Goal: Navigation & Orientation: Find specific page/section

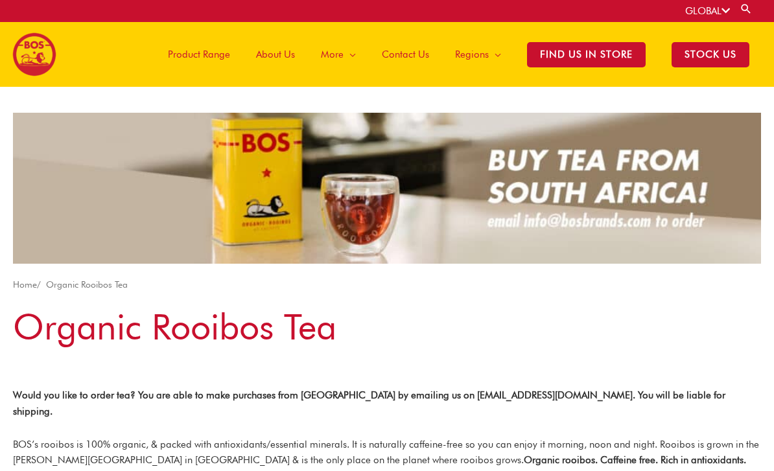
click at [564, 47] on span "Find Us in Store" at bounding box center [586, 54] width 119 height 25
click at [720, 15] on link "GLOBAL" at bounding box center [707, 11] width 45 height 12
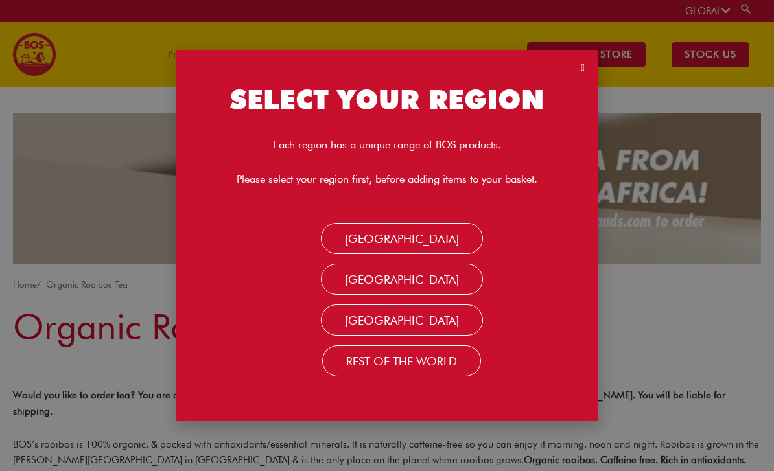
click at [728, 9] on icon at bounding box center [726, 11] width 8 height 10
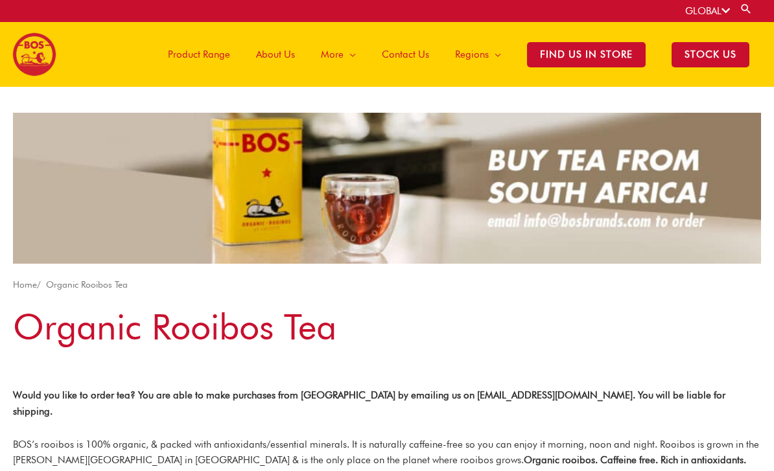
click at [723, 13] on icon at bounding box center [726, 11] width 8 height 10
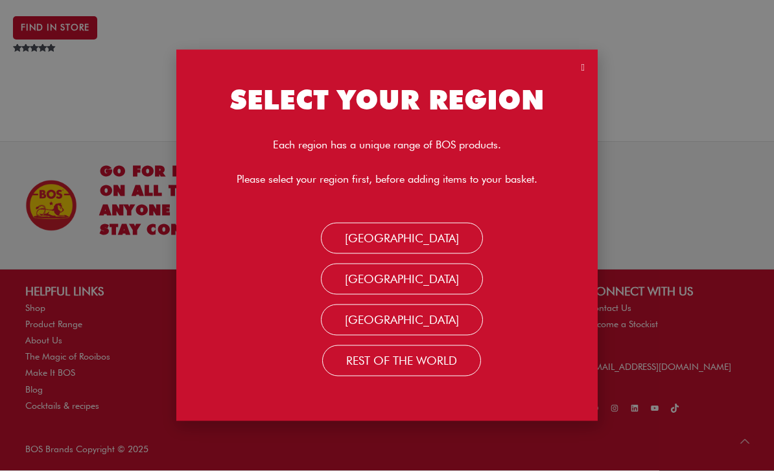
scroll to position [1431, 0]
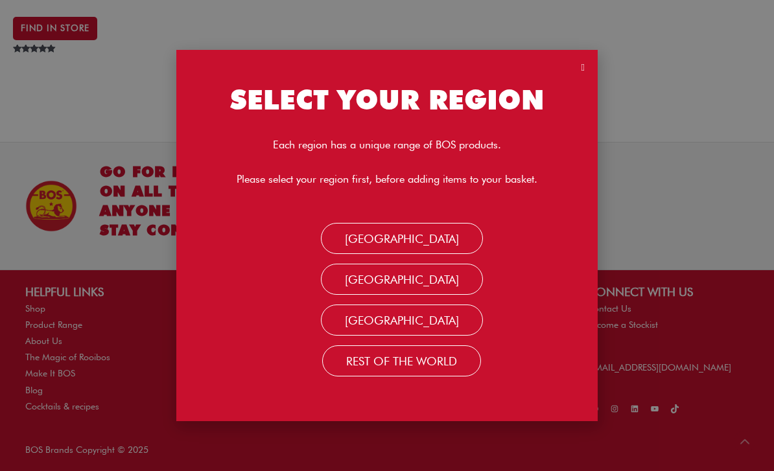
click at [451, 377] on link "Rest Of the World" at bounding box center [401, 361] width 159 height 31
click at [424, 377] on link "Rest Of the World" at bounding box center [401, 361] width 159 height 31
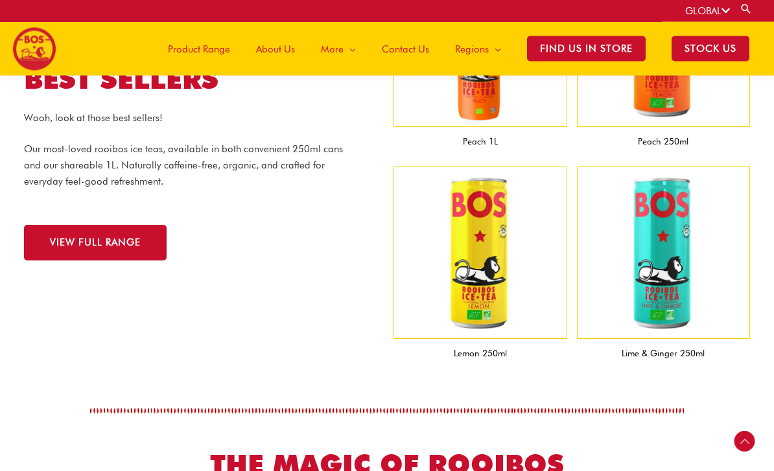
scroll to position [1243, 0]
